Goal: Information Seeking & Learning: Learn about a topic

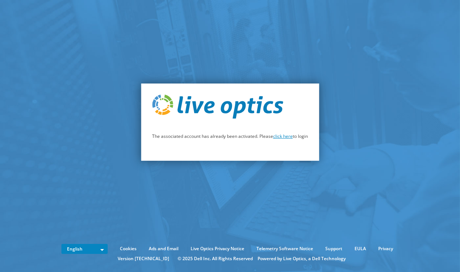
click at [288, 137] on link "click here" at bounding box center [283, 136] width 20 height 6
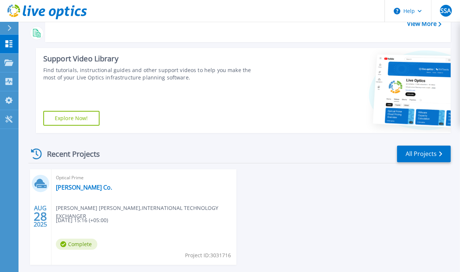
scroll to position [91, 0]
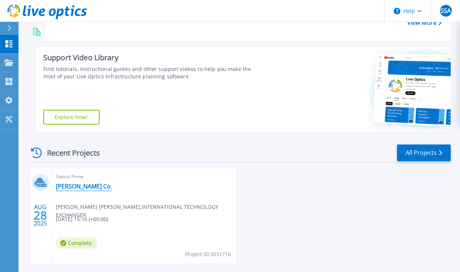
click at [81, 184] on link "[PERSON_NAME] Co." at bounding box center [84, 186] width 56 height 7
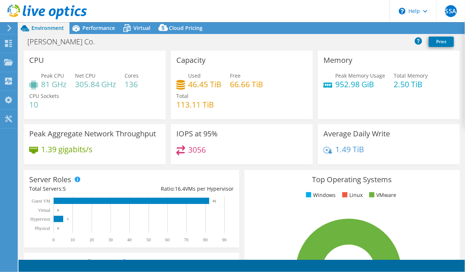
select select "USD"
select select "[GEOGRAPHIC_DATA]"
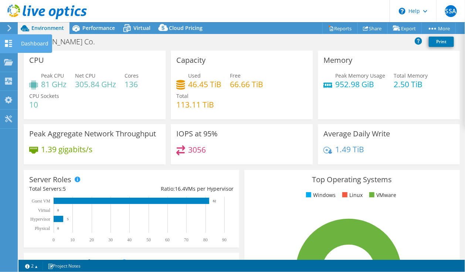
click at [10, 43] on icon at bounding box center [8, 43] width 9 height 7
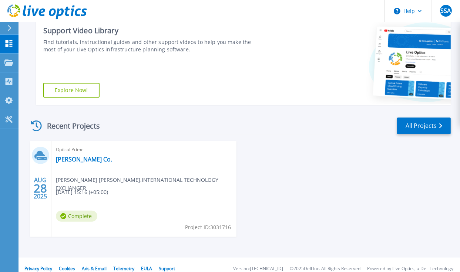
scroll to position [119, 0]
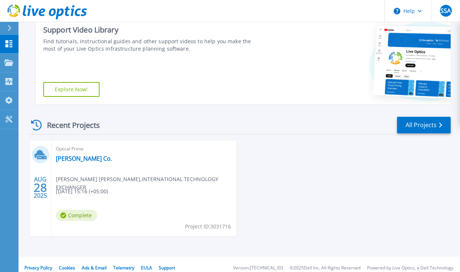
click at [97, 179] on span "Syed Shariq ALI , INTERNATIONAL TECHNOLOGY EXCHANGER" at bounding box center [146, 183] width 181 height 16
click at [8, 68] on link "Projects Projects" at bounding box center [9, 63] width 19 height 19
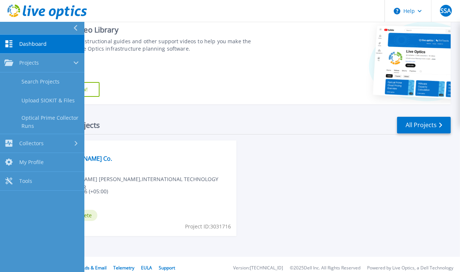
click at [40, 39] on link "Dashboard Dashboard" at bounding box center [42, 44] width 84 height 19
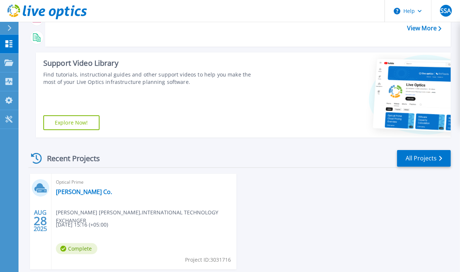
scroll to position [126, 0]
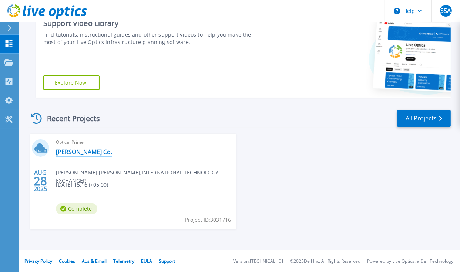
click at [71, 151] on link "[PERSON_NAME] Co." at bounding box center [84, 151] width 56 height 7
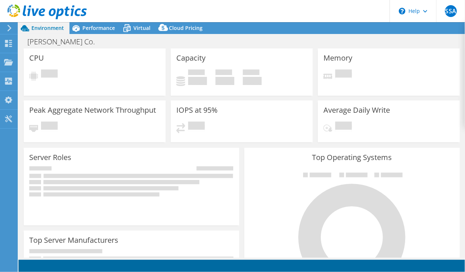
select select "[GEOGRAPHIC_DATA]"
select select "USD"
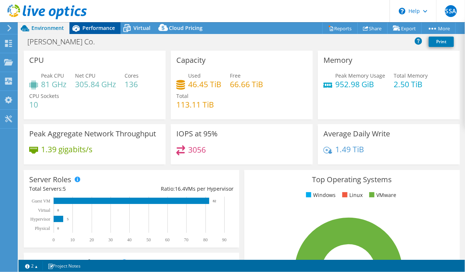
click at [102, 26] on span "Performance" at bounding box center [99, 27] width 33 height 7
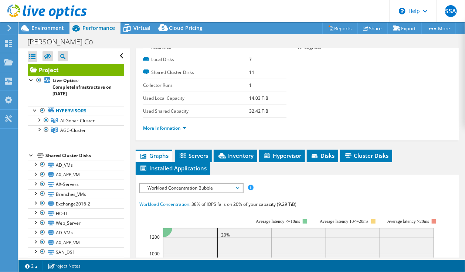
scroll to position [111, 0]
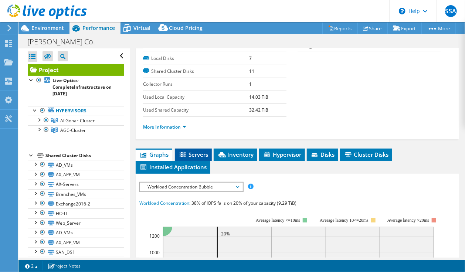
click at [196, 153] on span "Servers" at bounding box center [194, 154] width 30 height 7
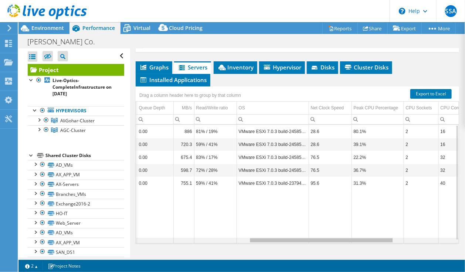
scroll to position [0, 254]
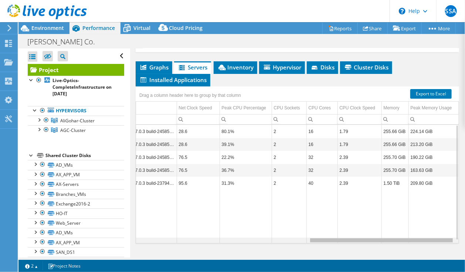
drag, startPoint x: 275, startPoint y: 239, endPoint x: 466, endPoint y: 289, distance: 197.3
click at [465, 272] on html "SSA End User Syed Shariq ALI Shariq@ite.net.pk INTERNATIONAL TECHNOLOGY EXCHANG…" at bounding box center [232, 136] width 465 height 272
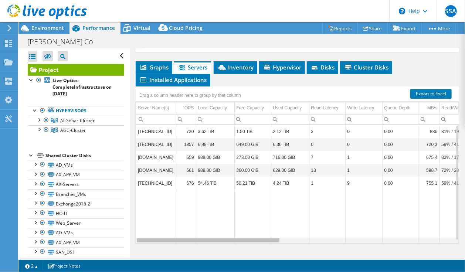
drag, startPoint x: 414, startPoint y: 238, endPoint x: 189, endPoint y: 217, distance: 226.6
click at [189, 217] on body "SSA End User Syed Shariq ALI Shariq@ite.net.pk INTERNATIONAL TECHNOLOGY EXCHANG…" at bounding box center [232, 136] width 465 height 272
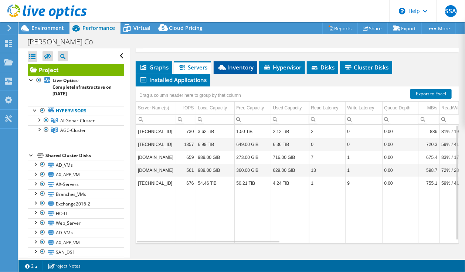
click at [241, 68] on span "Inventory" at bounding box center [236, 67] width 36 height 7
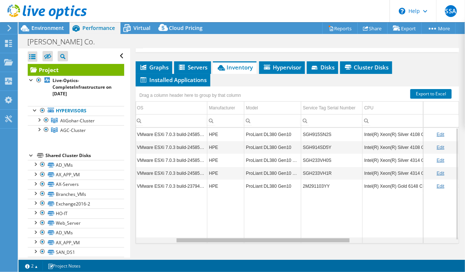
drag, startPoint x: 306, startPoint y: 239, endPoint x: 351, endPoint y: 238, distance: 45.2
click at [351, 238] on body "SSA End User Syed Shariq ALI Shariq@ite.net.pk INTERNATIONAL TECHNOLOGY EXCHANG…" at bounding box center [232, 136] width 465 height 272
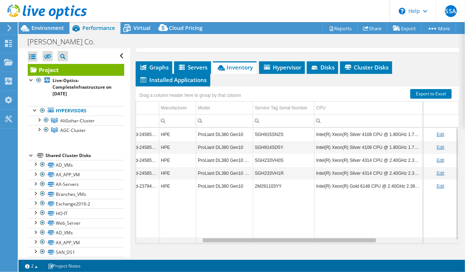
drag, startPoint x: 281, startPoint y: 239, endPoint x: 289, endPoint y: 232, distance: 10.2
click at [289, 232] on body "SSA End User Syed Shariq ALI Shariq@ite.net.pk INTERNATIONAL TECHNOLOGY EXCHANG…" at bounding box center [232, 136] width 465 height 272
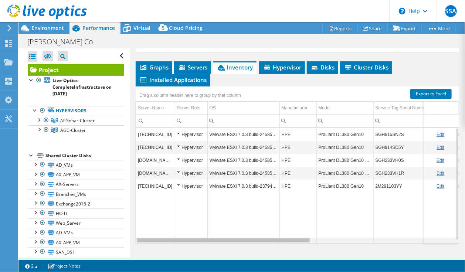
drag, startPoint x: 293, startPoint y: 238, endPoint x: 268, endPoint y: 222, distance: 30.0
click at [268, 222] on body "SSA End User Syed Shariq ALI Shariq@ite.net.pk INTERNATIONAL TECHNOLOGY EXCHANG…" at bounding box center [232, 136] width 465 height 272
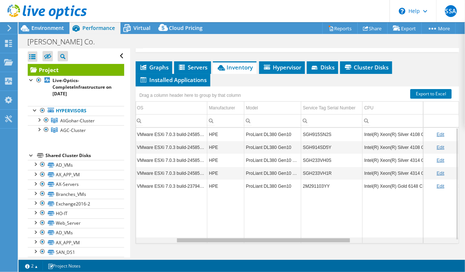
drag, startPoint x: 303, startPoint y: 238, endPoint x: 349, endPoint y: 234, distance: 46.1
click at [349, 234] on body "SSA End User Syed Shariq ALI Shariq@ite.net.pk INTERNATIONAL TECHNOLOGY EXCHANG…" at bounding box center [232, 136] width 465 height 272
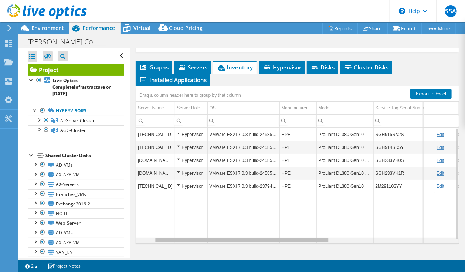
drag, startPoint x: 348, startPoint y: 239, endPoint x: 297, endPoint y: 238, distance: 50.7
click at [297, 238] on body "SSA End User Syed Shariq ALI Shariq@ite.net.pk INTERNATIONAL TECHNOLOGY EXCHANG…" at bounding box center [232, 136] width 465 height 272
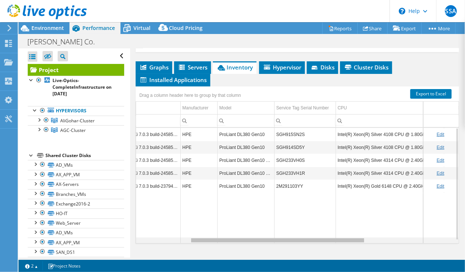
drag, startPoint x: 297, startPoint y: 238, endPoint x: 336, endPoint y: 231, distance: 40.0
click at [336, 231] on body "SSA End User Syed Shariq ALI Shariq@ite.net.pk INTERNATIONAL TECHNOLOGY EXCHANG…" at bounding box center [232, 136] width 465 height 272
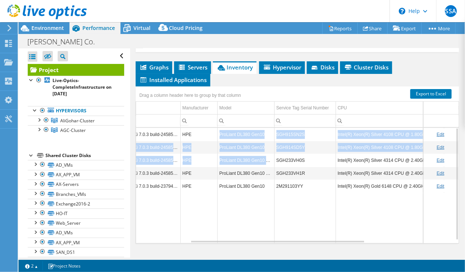
drag, startPoint x: 219, startPoint y: 130, endPoint x: 272, endPoint y: 157, distance: 59.7
click at [272, 157] on tbody "10.1.1.9 Hypervisor VMware ESXi 7.0.3 build-24585291 HPE ProLiant DL380 Gen10 S…" at bounding box center [326, 186] width 579 height 116
click at [272, 157] on td "ProLiant DL380 Gen10 Plus" at bounding box center [246, 160] width 57 height 13
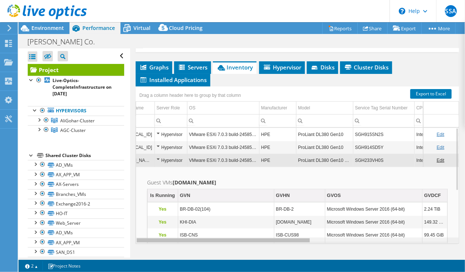
scroll to position [0, 0]
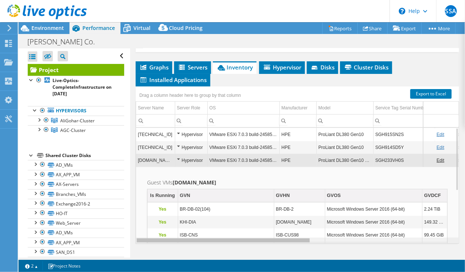
drag, startPoint x: 344, startPoint y: 240, endPoint x: 294, endPoint y: 241, distance: 50.0
click at [294, 241] on body "SSA End User Syed Shariq ALI Shariq@ite.net.pk INTERNATIONAL TECHNOLOGY EXCHANG…" at bounding box center [232, 136] width 465 height 272
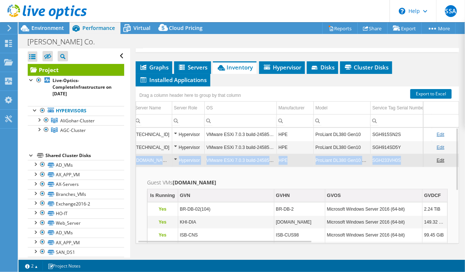
drag, startPoint x: 275, startPoint y: 241, endPoint x: 407, endPoint y: 140, distance: 166.9
click at [407, 140] on div "10.1.1.9 Hypervisor VMware ESXi 7.0.3 build-24585291 HPE ProLiant DL380 Gen10 S…" at bounding box center [298, 186] width 324 height 116
click at [407, 141] on td "SGH914SD5Y" at bounding box center [401, 147] width 61 height 13
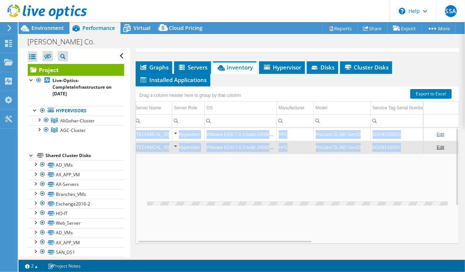
click at [399, 133] on td "SGH915SN2S" at bounding box center [401, 134] width 61 height 13
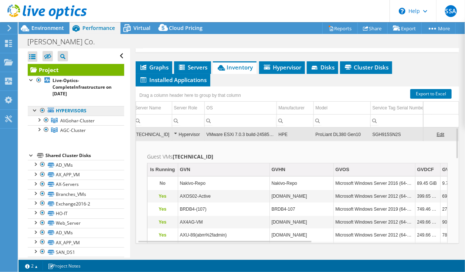
click at [61, 112] on link "Hypervisors" at bounding box center [76, 111] width 97 height 10
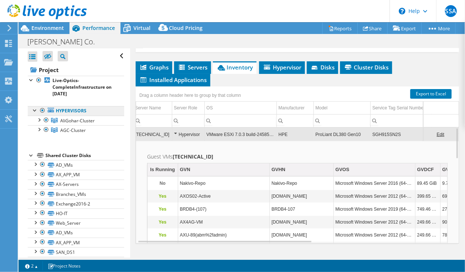
click at [61, 112] on link "Hypervisors" at bounding box center [76, 111] width 97 height 10
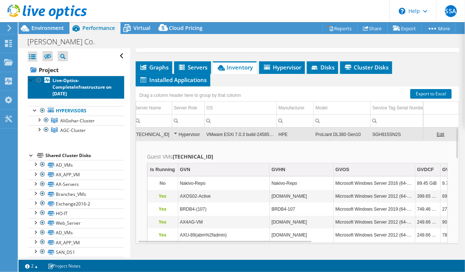
click at [58, 84] on b "Live-Optics-CompleteInfrastructure on 8/28/2025" at bounding box center [82, 87] width 59 height 20
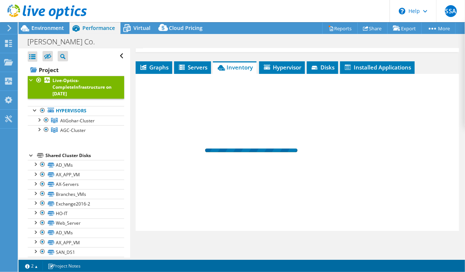
scroll to position [163, 0]
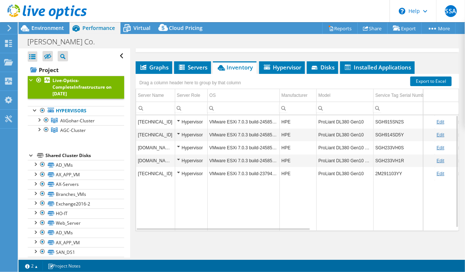
click at [397, 118] on td "SGH915SN2S" at bounding box center [404, 121] width 61 height 13
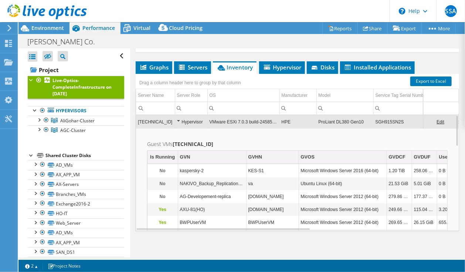
click at [59, 85] on b "Live-Optics-CompleteInfrastructure on 8/28/2025" at bounding box center [82, 87] width 59 height 20
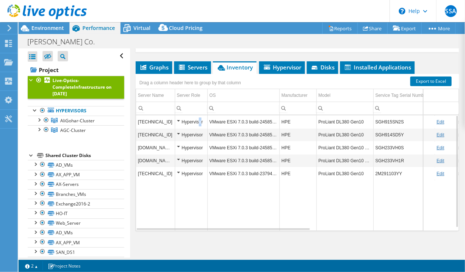
drag, startPoint x: 238, startPoint y: 155, endPoint x: 200, endPoint y: 121, distance: 50.6
click at [200, 121] on div "Hypervisor" at bounding box center [191, 122] width 28 height 9
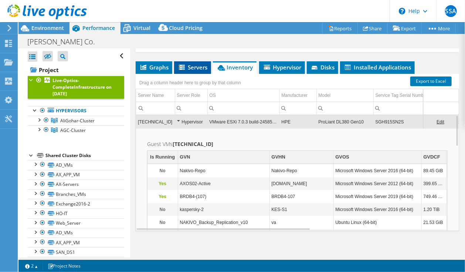
click at [202, 65] on span "Servers" at bounding box center [193, 67] width 30 height 7
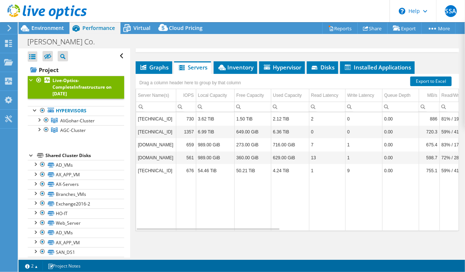
click at [239, 59] on div "Live-Optics-CompleteInfrastructure on 8/28/2025 Details Duration 6 days, 23 hr,…" at bounding box center [297, 73] width 335 height 374
click at [241, 65] on span "Inventory" at bounding box center [236, 67] width 36 height 7
